Goal: Find specific page/section: Find specific page/section

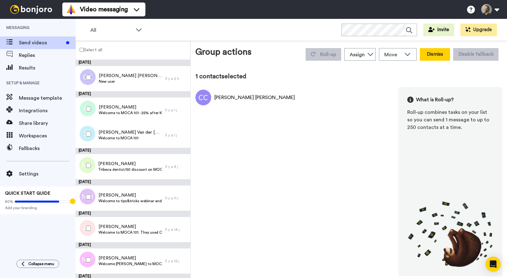
click at [431, 56] on button "Dismiss" at bounding box center [435, 54] width 30 height 13
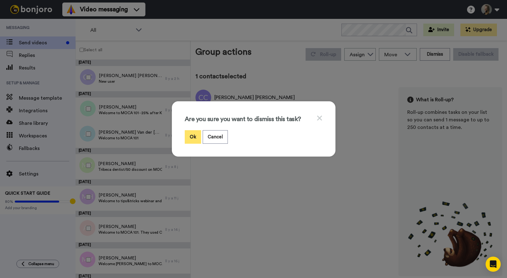
click at [196, 135] on button "Ok" at bounding box center [193, 137] width 16 height 14
